Goal: Check status: Check status

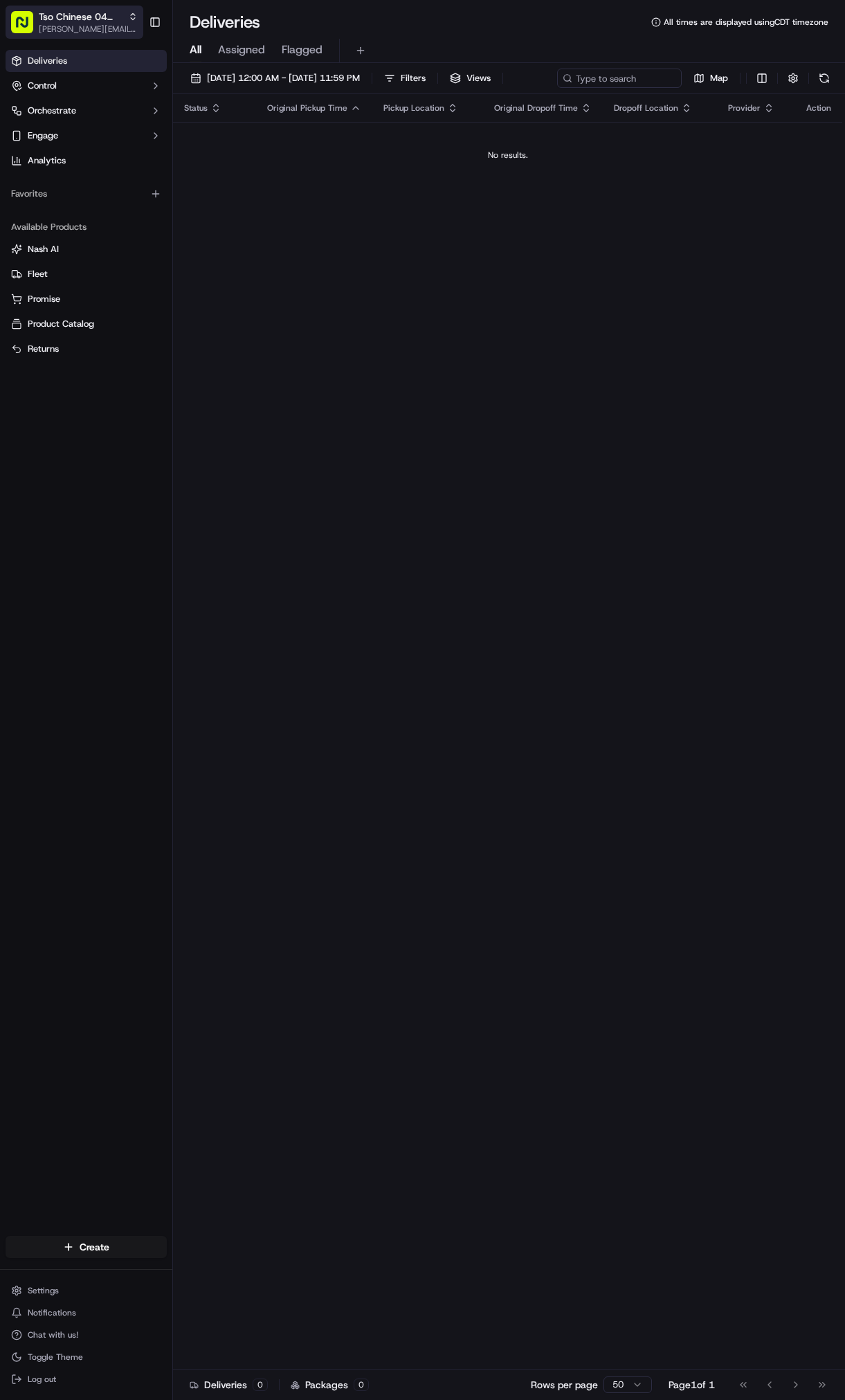
click at [78, 24] on span "[PERSON_NAME][EMAIL_ADDRESS][DOMAIN_NAME]" at bounding box center [88, 29] width 99 height 11
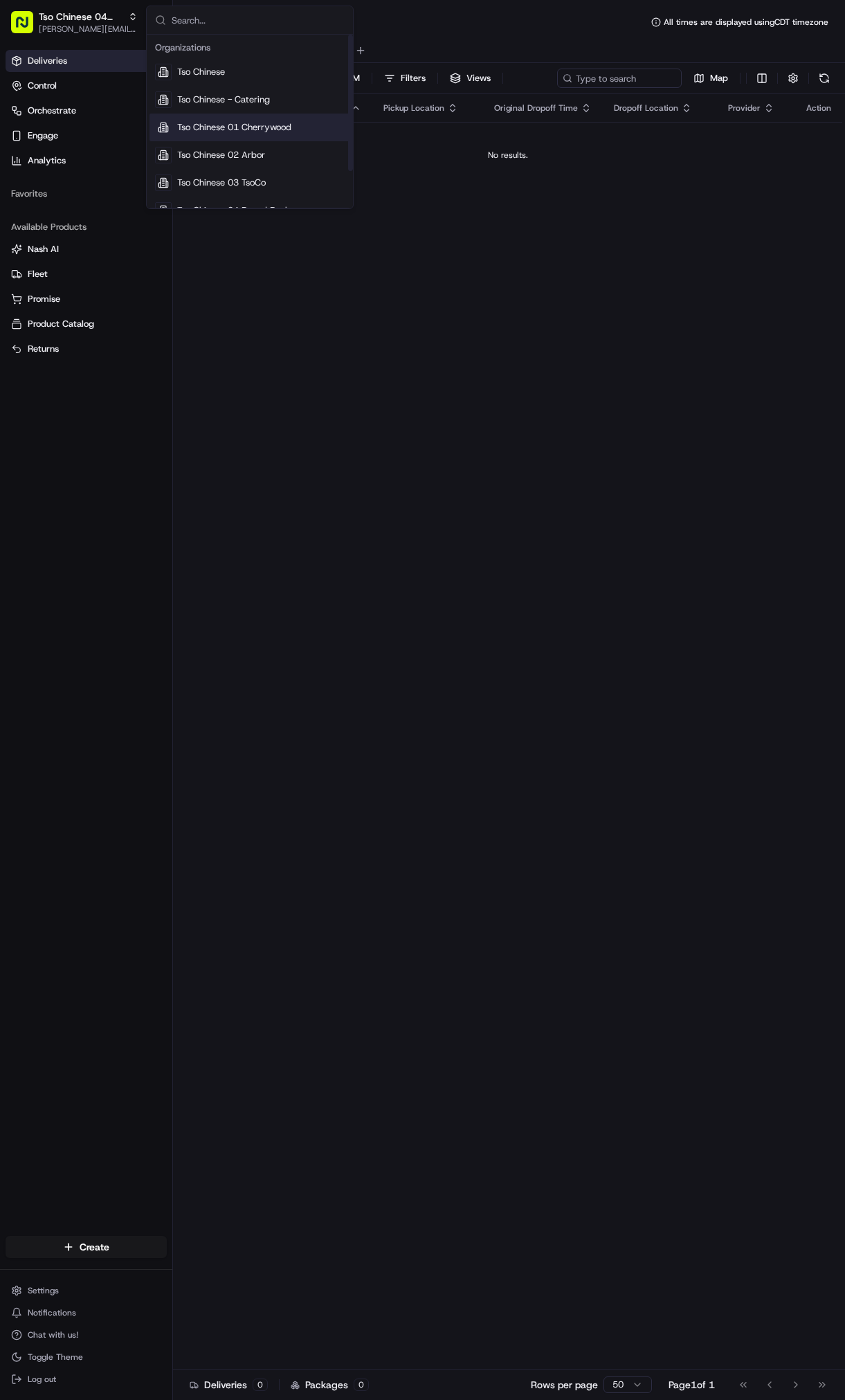
click at [258, 132] on span "Tso Chinese 01 Cherrywood" at bounding box center [234, 127] width 114 height 13
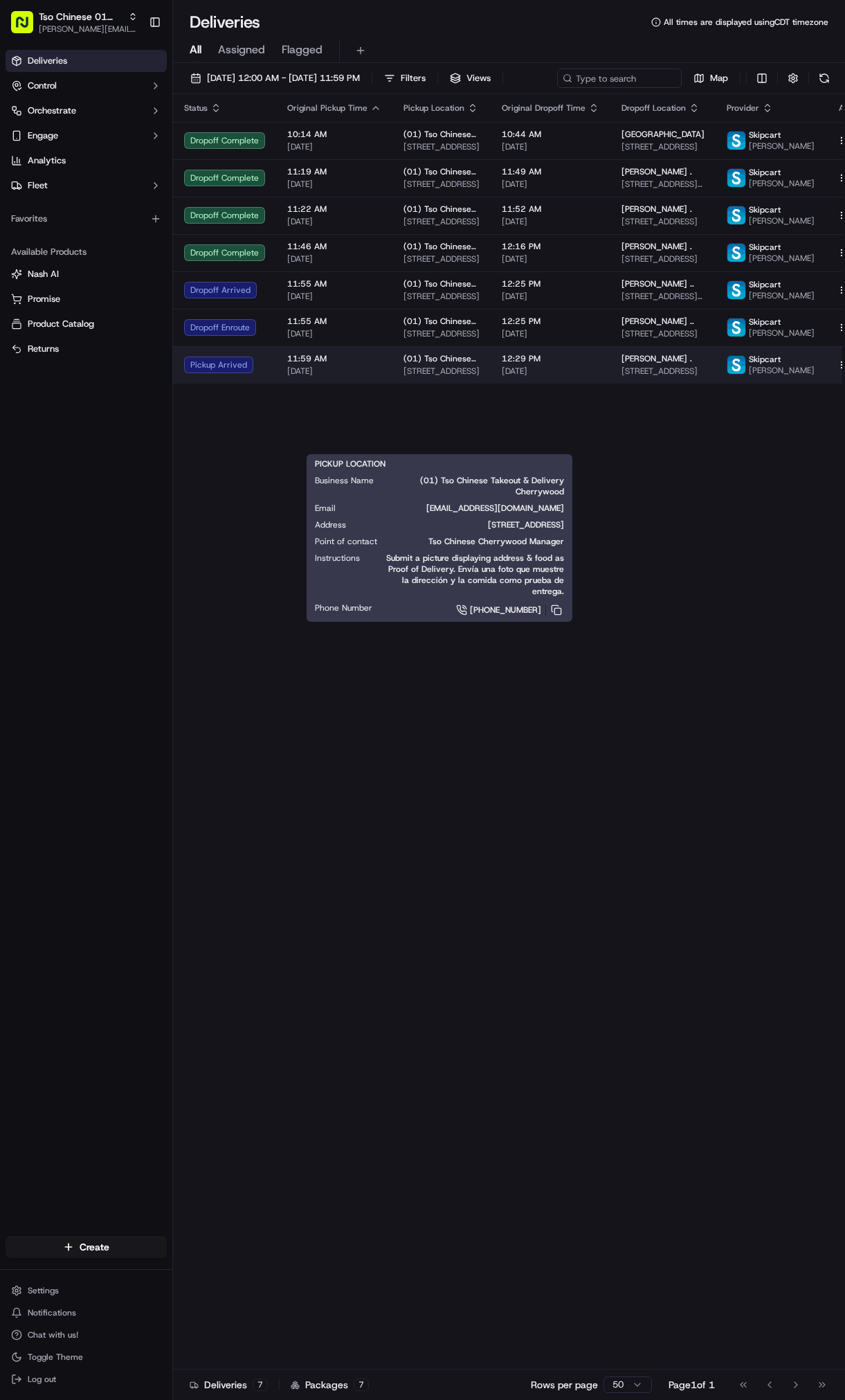
click at [404, 377] on span "[STREET_ADDRESS]" at bounding box center [441, 371] width 76 height 11
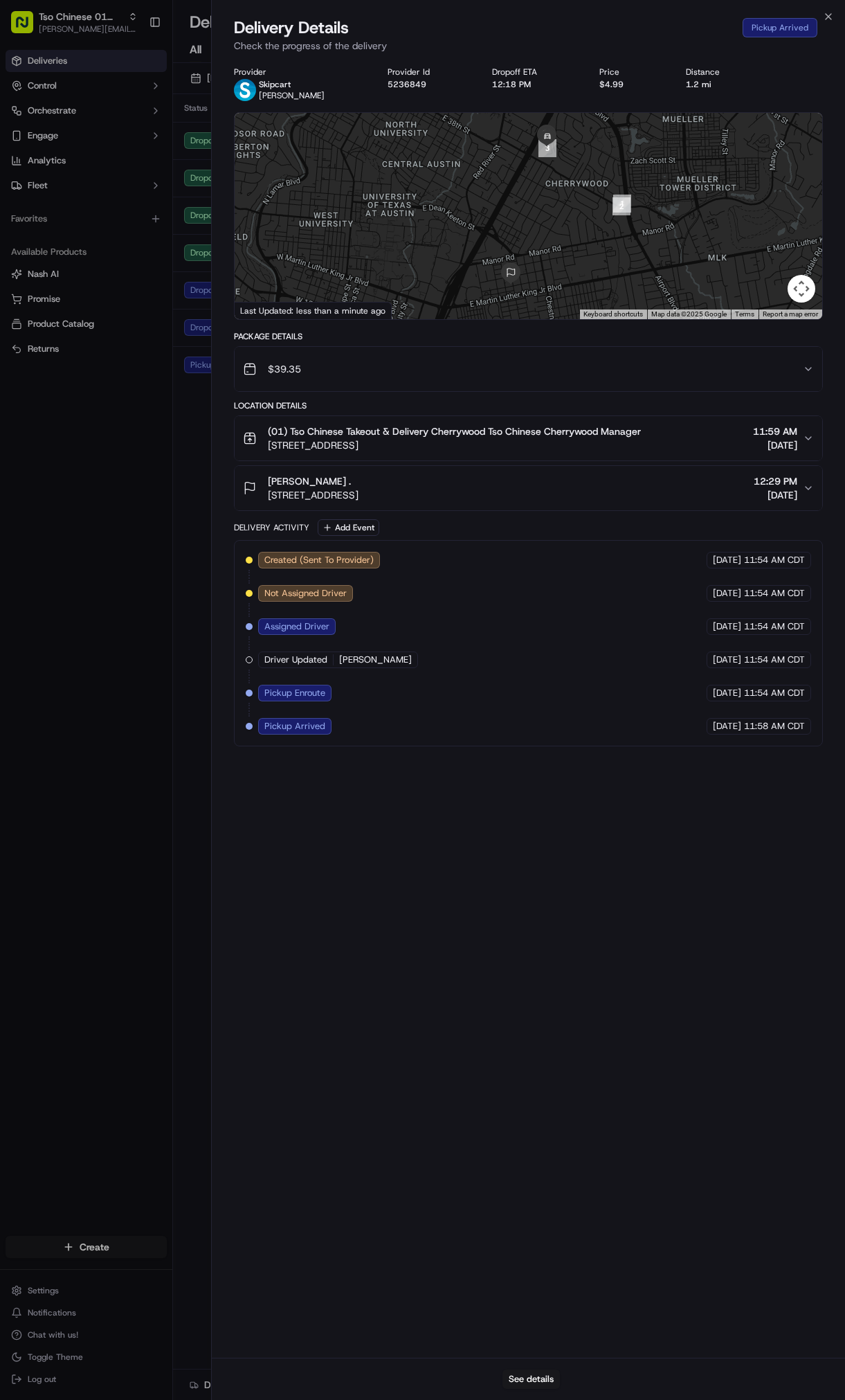
click at [154, 541] on body "Tso Chinese 01 Cherrywood [PERSON_NAME][EMAIL_ADDRESS][DOMAIN_NAME] Toggle Side…" at bounding box center [422, 700] width 845 height 1400
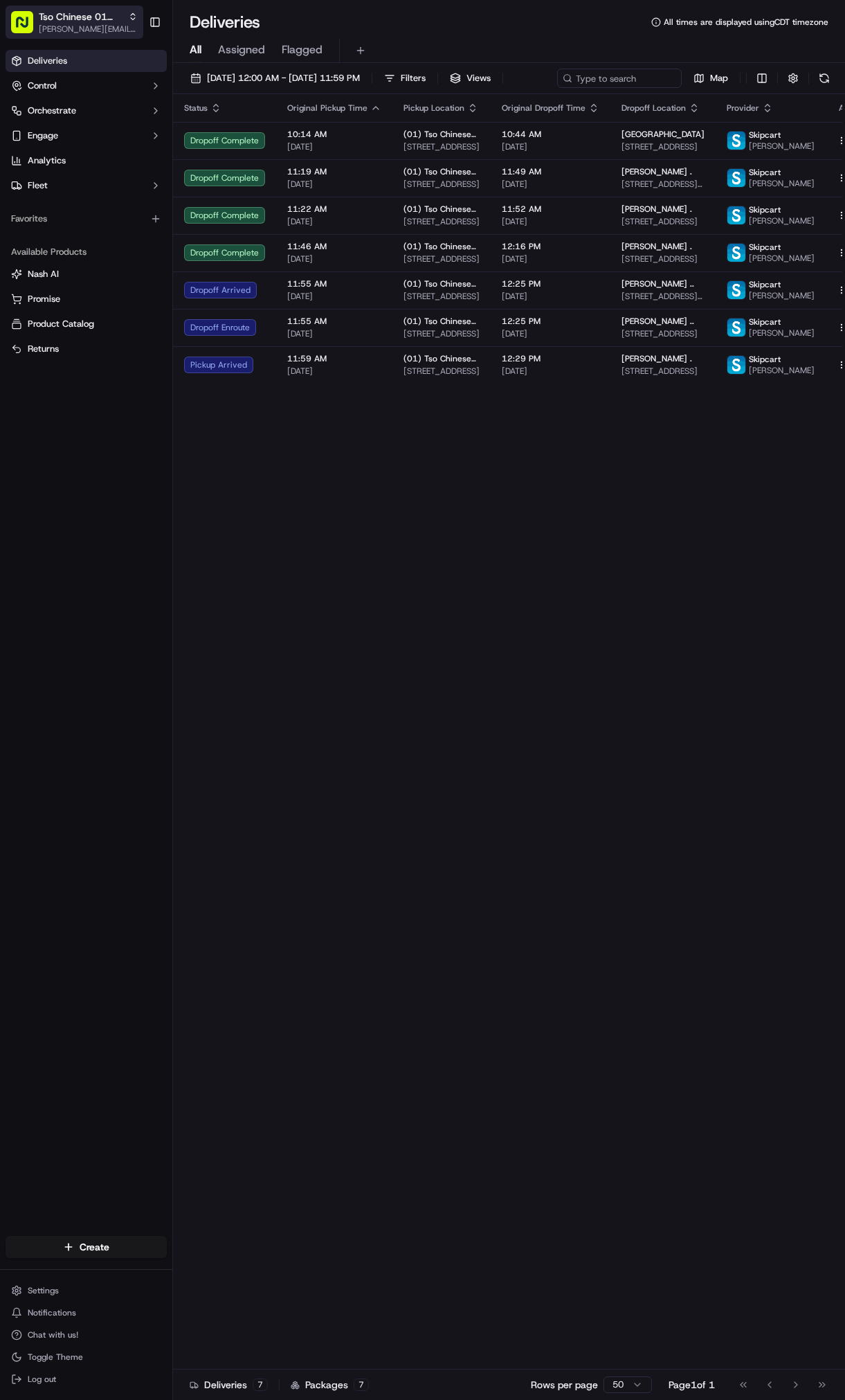
click at [79, 21] on span "Tso Chinese 01 Cherrywood" at bounding box center [80, 17] width 84 height 14
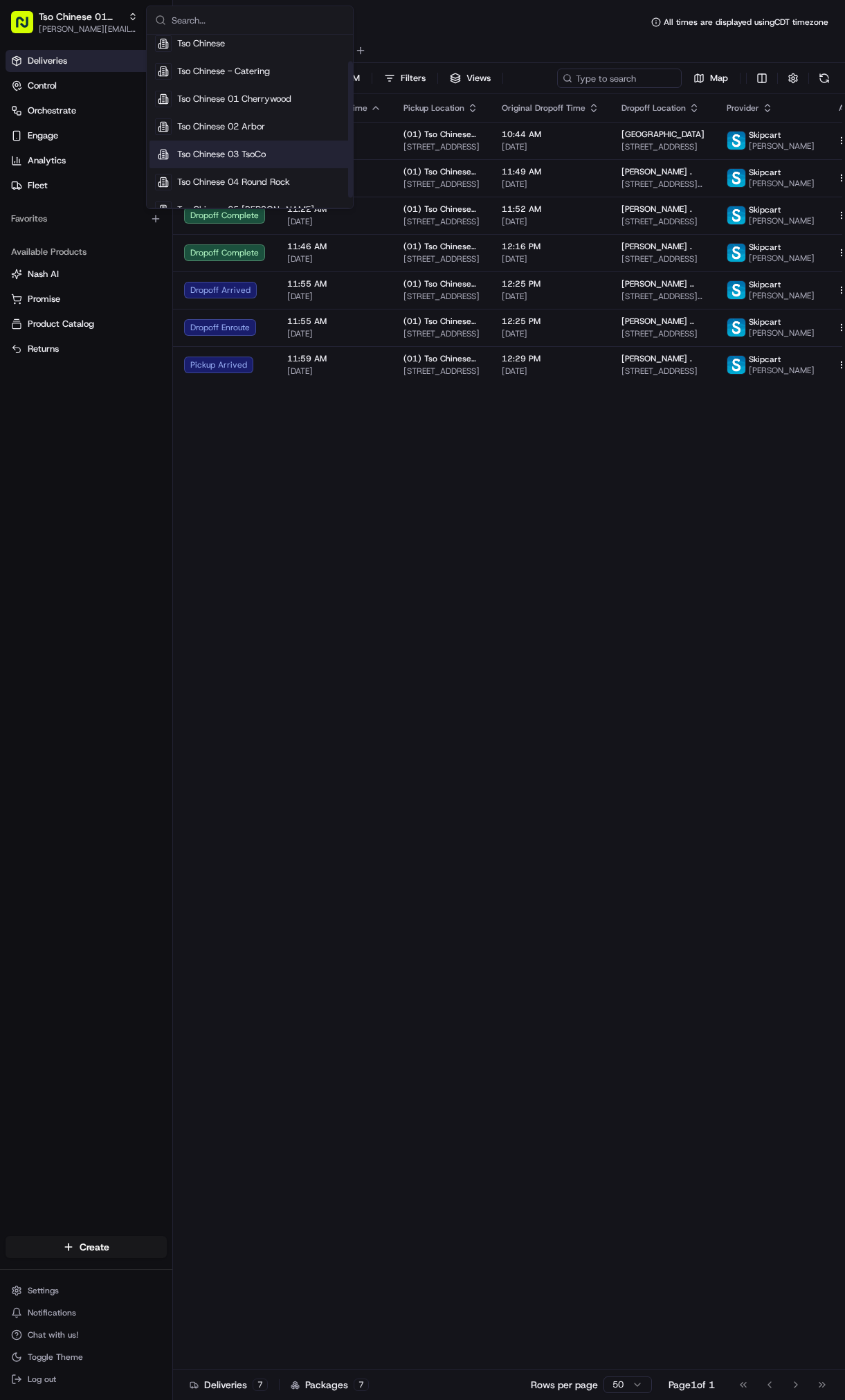
scroll to position [47, 0]
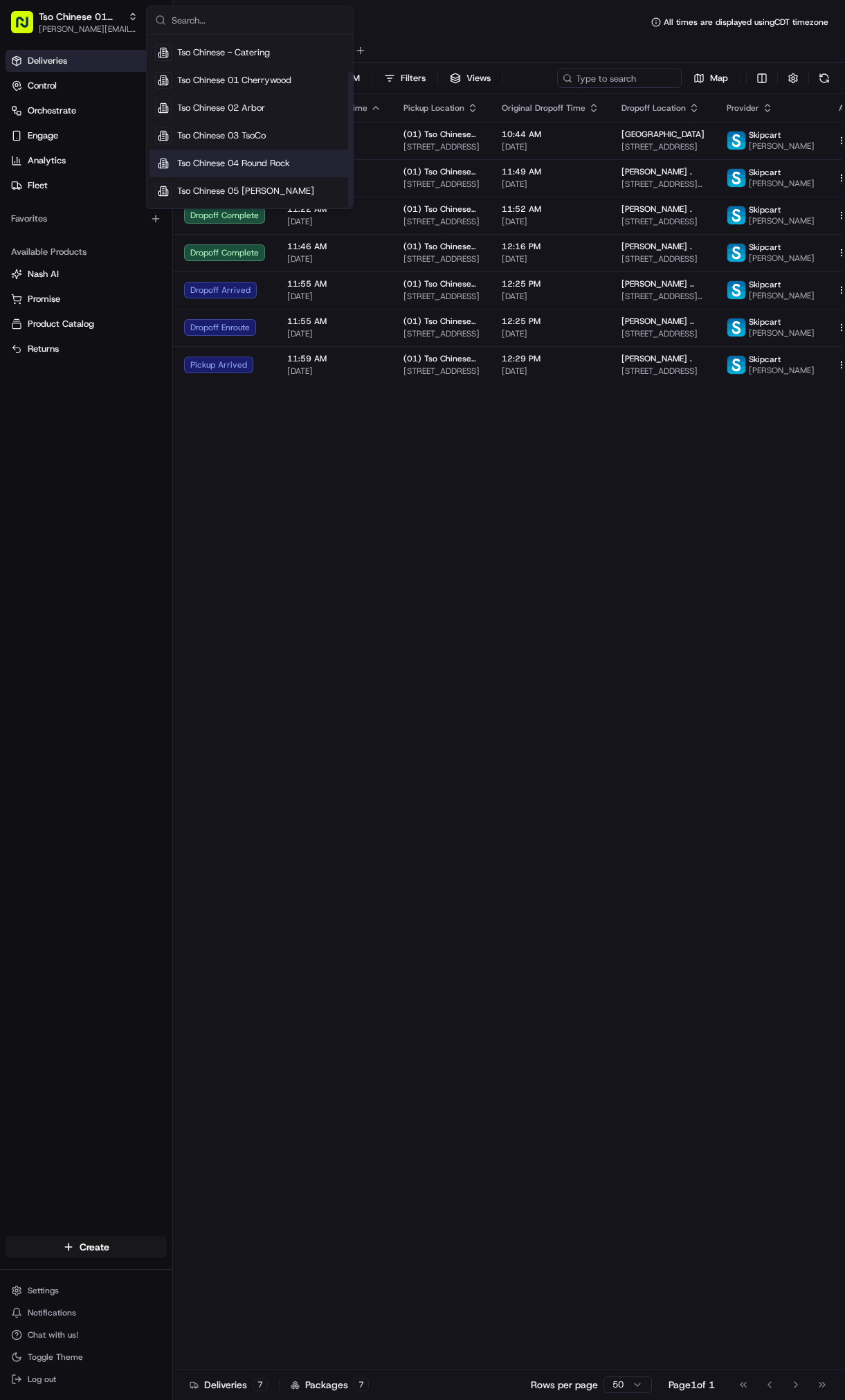
click at [279, 166] on span "Tso Chinese 04 Round Rock" at bounding box center [233, 163] width 112 height 13
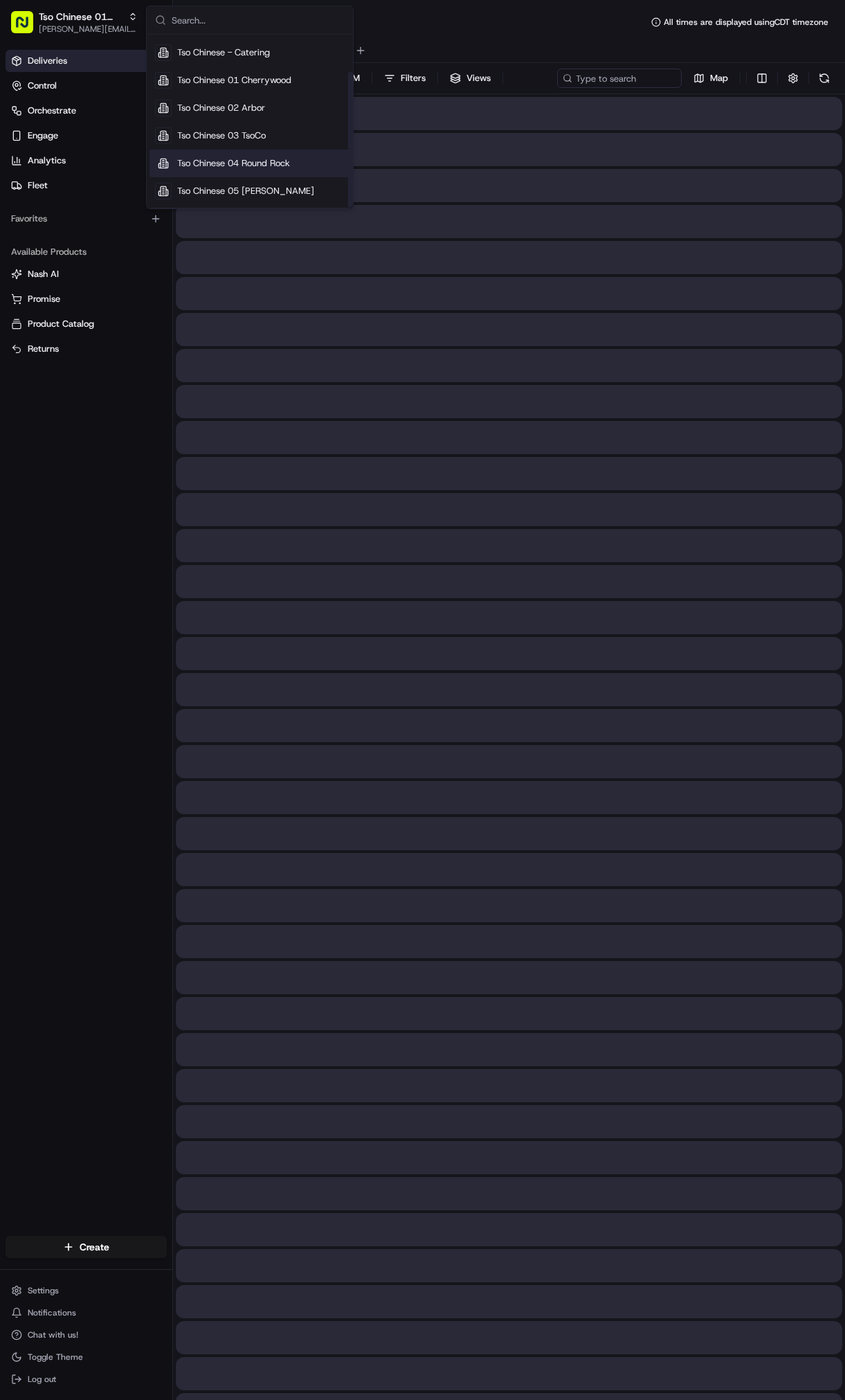
scroll to position [0, 0]
